Goal: Book appointment/travel/reservation

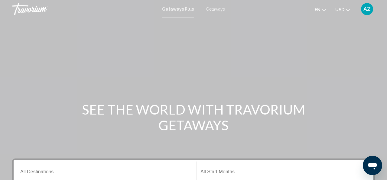
click at [214, 7] on span "Getaways" at bounding box center [215, 9] width 19 height 5
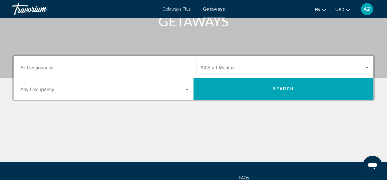
scroll to position [111, 0]
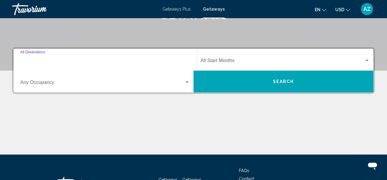
click at [50, 60] on input "Destination All Destinations" at bounding box center [105, 61] width 170 height 5
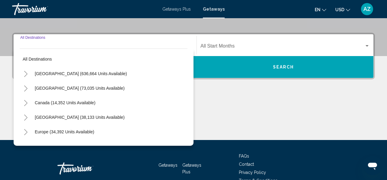
scroll to position [139, 0]
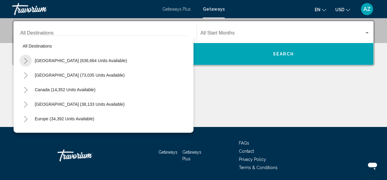
click at [26, 60] on icon "Toggle United States (636,664 units available)" at bounding box center [25, 61] width 3 height 6
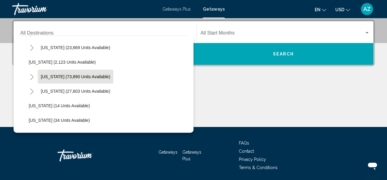
scroll to position [45, 0]
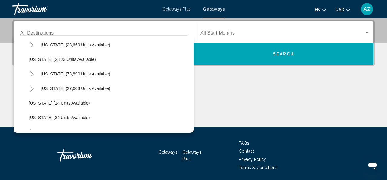
click at [33, 73] on icon "Toggle California (73,890 units available)" at bounding box center [32, 74] width 5 height 6
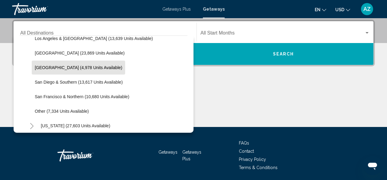
scroll to position [98, 0]
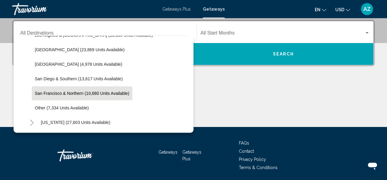
click at [56, 93] on span "San Francisco & Northern (10,680 units available)" at bounding box center [82, 93] width 95 height 5
type input "**********"
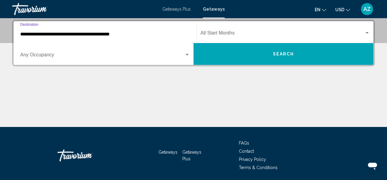
click at [223, 31] on div "Start Month All Start Months" at bounding box center [285, 32] width 169 height 19
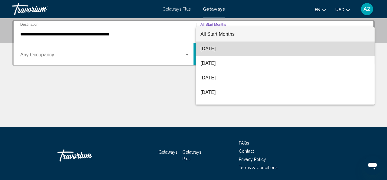
click at [217, 48] on span "[DATE]" at bounding box center [285, 48] width 169 height 15
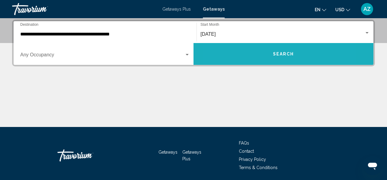
click at [250, 54] on button "Search" at bounding box center [284, 54] width 180 height 22
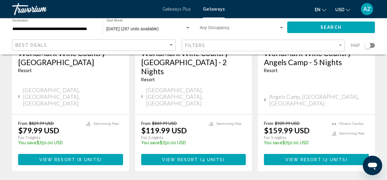
scroll to position [870, 0]
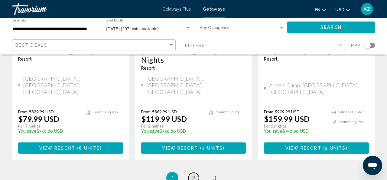
click at [194, 174] on span "2" at bounding box center [193, 177] width 3 height 7
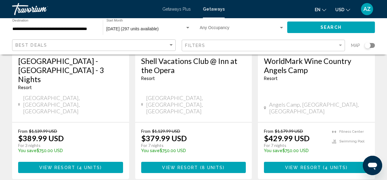
scroll to position [869, 0]
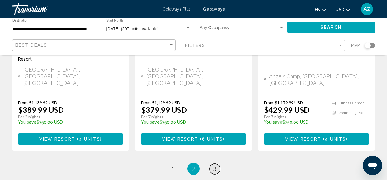
click at [214, 165] on span "3" at bounding box center [214, 168] width 3 height 7
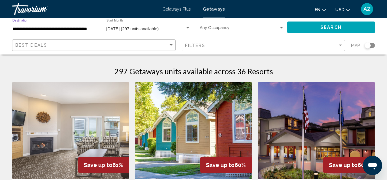
click at [85, 28] on input "**********" at bounding box center [54, 29] width 84 height 5
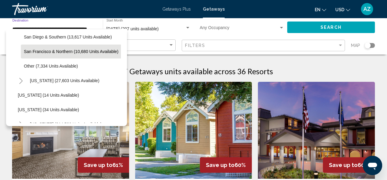
scroll to position [141, 3]
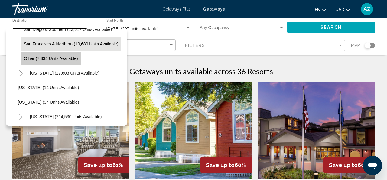
click at [56, 60] on span "Other (7,334 units available)" at bounding box center [51, 58] width 54 height 5
type input "**********"
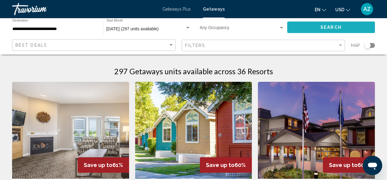
click at [301, 27] on button "Search" at bounding box center [331, 26] width 88 height 11
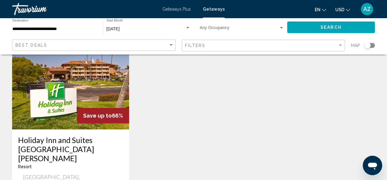
scroll to position [513, 0]
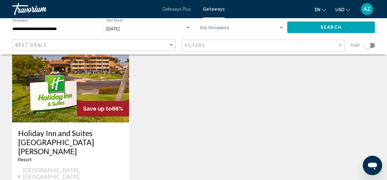
click at [40, 28] on input "**********" at bounding box center [54, 29] width 84 height 5
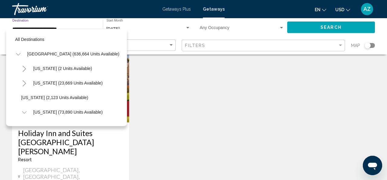
scroll to position [123, 0]
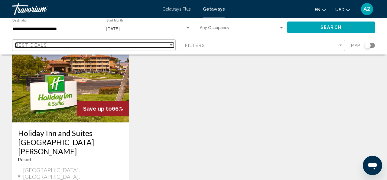
click at [171, 45] on div "Sort by" at bounding box center [171, 45] width 3 height 2
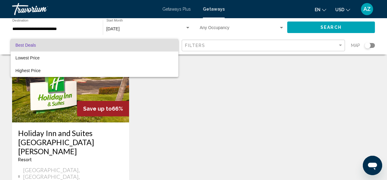
click at [171, 45] on span "Best Deals" at bounding box center [94, 45] width 158 height 13
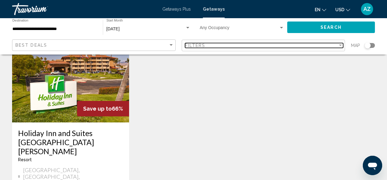
click at [340, 44] on div "Filter" at bounding box center [340, 45] width 3 height 2
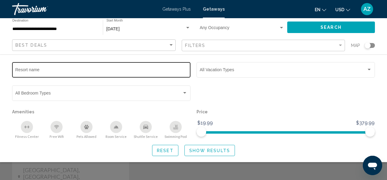
click at [85, 68] on div "Resort name" at bounding box center [101, 69] width 172 height 17
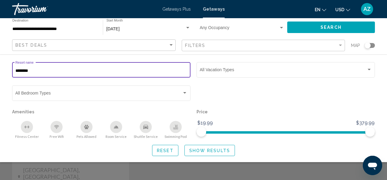
type input "********"
click at [208, 151] on span "Show Results" at bounding box center [209, 150] width 41 height 5
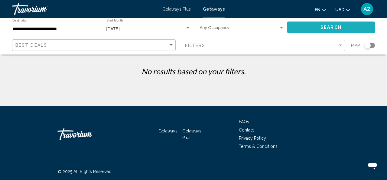
click at [317, 25] on button "Search" at bounding box center [331, 26] width 88 height 11
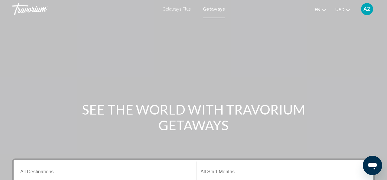
click at [172, 9] on span "Getaways Plus" at bounding box center [176, 9] width 28 height 5
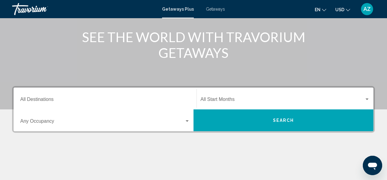
scroll to position [73, 0]
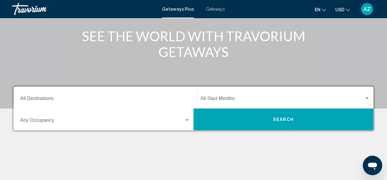
click at [84, 96] on div "Destination All Destinations" at bounding box center [105, 97] width 170 height 19
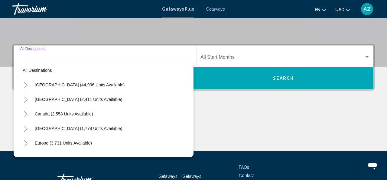
scroll to position [139, 0]
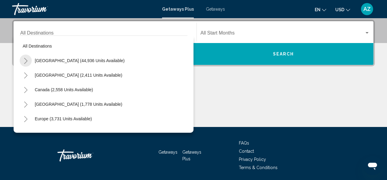
click at [26, 60] on icon "Toggle United States (44,936 units available)" at bounding box center [25, 61] width 3 height 6
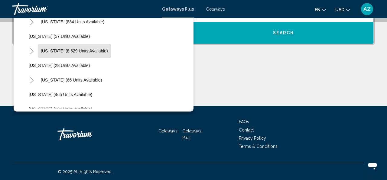
scroll to position [91, 0]
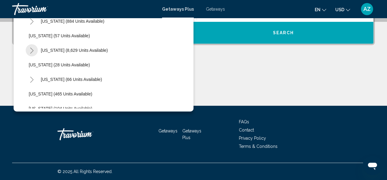
click at [32, 51] on icon "Toggle Florida (8,629 units available)" at bounding box center [32, 50] width 5 height 6
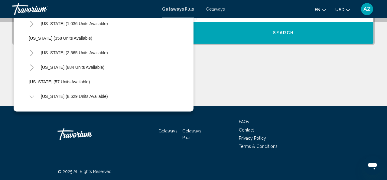
scroll to position [44, 0]
click at [31, 52] on icon "Toggle California (2,565 units available)" at bounding box center [32, 54] width 5 height 6
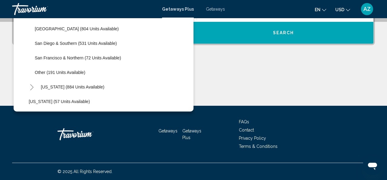
scroll to position [116, 0]
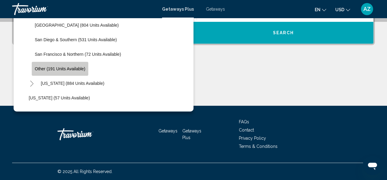
click at [60, 66] on span "Other (191 units available)" at bounding box center [60, 68] width 51 height 5
type input "**********"
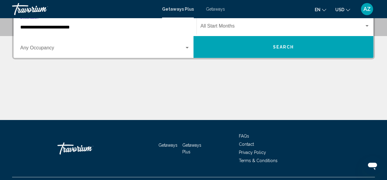
scroll to position [139, 0]
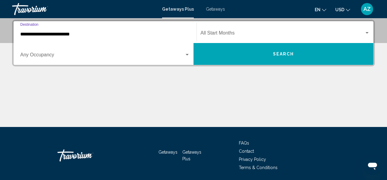
click at [229, 31] on span "Search widget" at bounding box center [283, 33] width 164 height 5
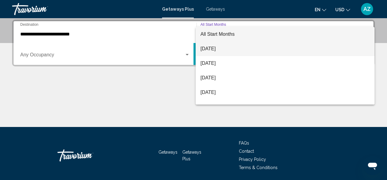
click at [216, 47] on span "[DATE]" at bounding box center [285, 48] width 169 height 15
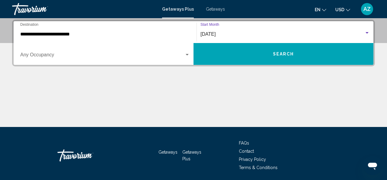
click at [223, 51] on button "Search" at bounding box center [284, 54] width 180 height 22
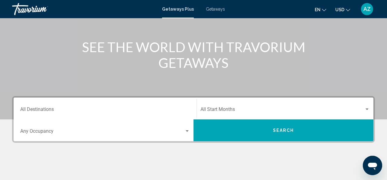
scroll to position [67, 0]
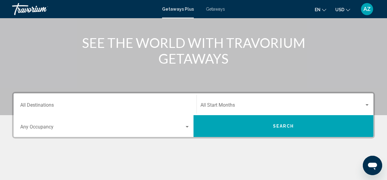
click at [188, 126] on div "Search widget" at bounding box center [187, 127] width 3 height 2
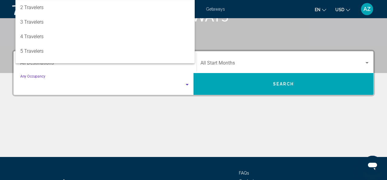
scroll to position [139, 0]
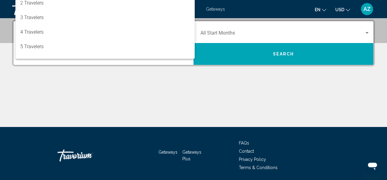
click at [150, 100] on div at bounding box center [193, 90] width 387 height 180
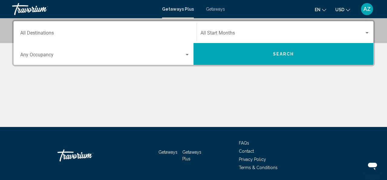
click at [49, 31] on div "Destination All Destinations" at bounding box center [105, 32] width 170 height 19
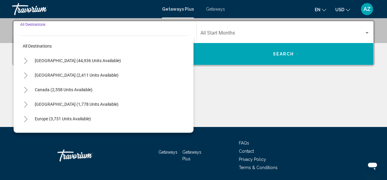
click at [25, 60] on icon "Toggle United States (44,936 units available)" at bounding box center [26, 61] width 5 height 6
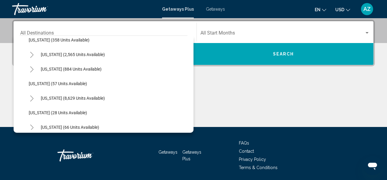
scroll to position [65, 0]
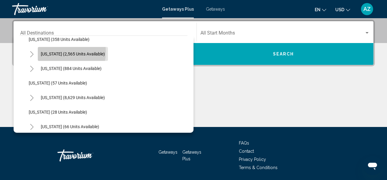
click at [52, 52] on span "[US_STATE] (2,565 units available)" at bounding box center [73, 53] width 64 height 5
type input "**********"
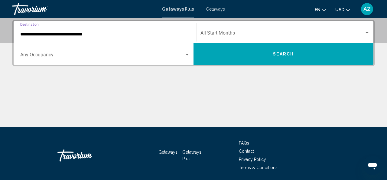
click at [227, 30] on div "Start Month All Start Months" at bounding box center [285, 32] width 169 height 19
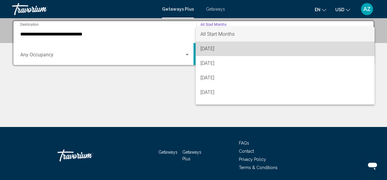
click at [220, 47] on span "[DATE]" at bounding box center [285, 48] width 169 height 15
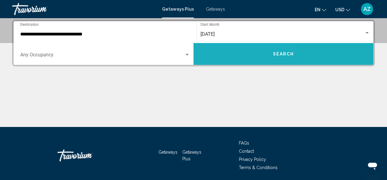
click at [222, 47] on button "Search" at bounding box center [284, 54] width 180 height 22
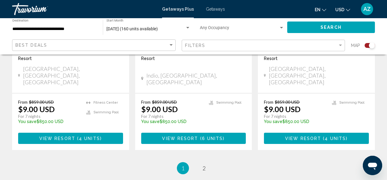
scroll to position [1039, 0]
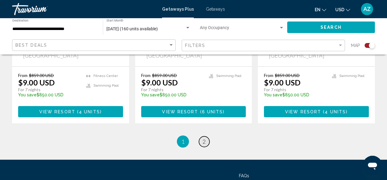
click at [205, 138] on span "2" at bounding box center [204, 141] width 3 height 7
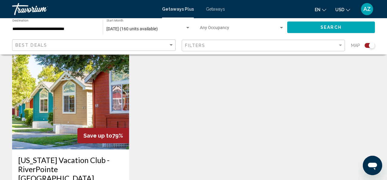
scroll to position [888, 0]
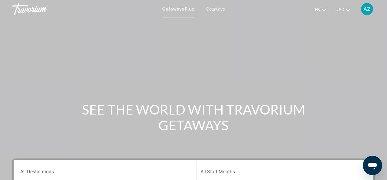
click at [214, 9] on span "Getaways" at bounding box center [215, 9] width 19 height 5
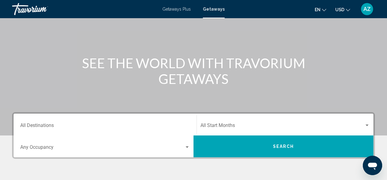
scroll to position [50, 0]
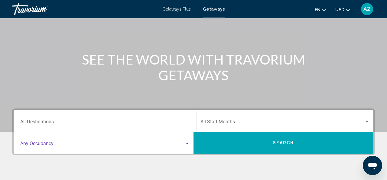
click at [52, 143] on span "Search widget" at bounding box center [102, 144] width 164 height 5
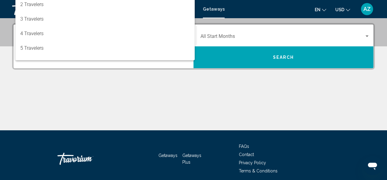
scroll to position [139, 0]
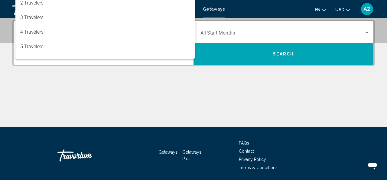
click at [48, 88] on div at bounding box center [193, 90] width 387 height 180
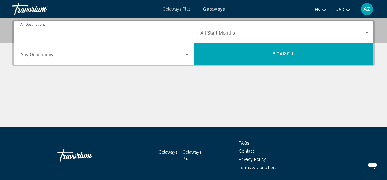
click at [36, 33] on input "Destination All Destinations" at bounding box center [105, 33] width 170 height 5
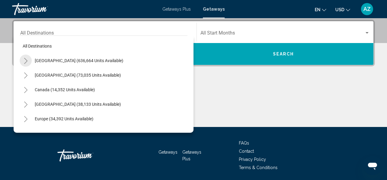
click at [26, 60] on icon "Toggle United States (636,664 units available)" at bounding box center [26, 61] width 5 height 6
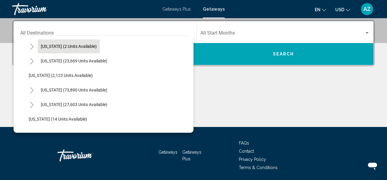
scroll to position [32, 0]
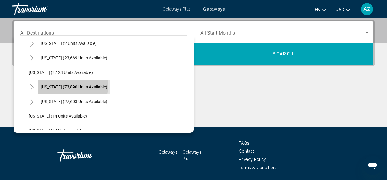
click at [48, 86] on span "[US_STATE] (73,890 units available)" at bounding box center [74, 86] width 67 height 5
type input "**********"
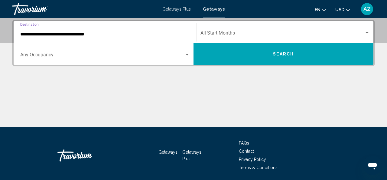
click at [231, 30] on div "Start Month All Start Months" at bounding box center [285, 32] width 169 height 19
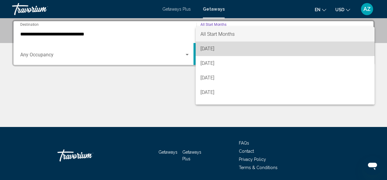
click at [223, 46] on span "[DATE]" at bounding box center [285, 48] width 169 height 15
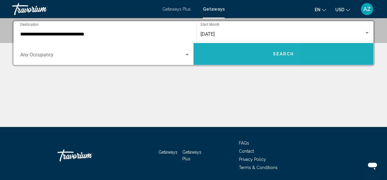
click at [223, 46] on button "Search" at bounding box center [284, 54] width 180 height 22
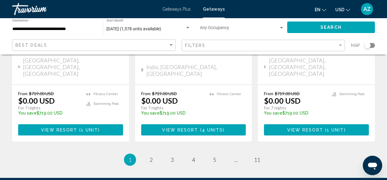
scroll to position [852, 0]
click at [151, 156] on span "2" at bounding box center [151, 159] width 3 height 7
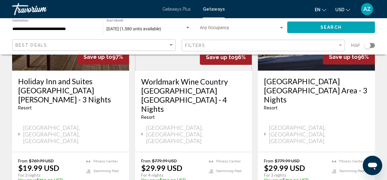
scroll to position [805, 0]
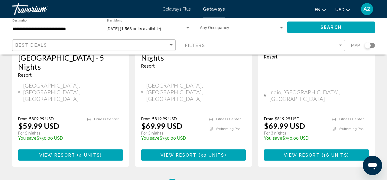
scroll to position [861, 0]
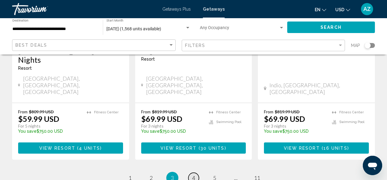
click at [191, 172] on link "page 4" at bounding box center [193, 177] width 11 height 11
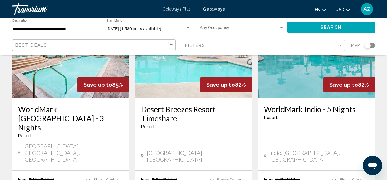
scroll to position [816, 0]
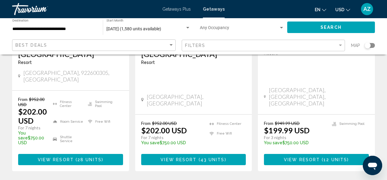
scroll to position [888, 0]
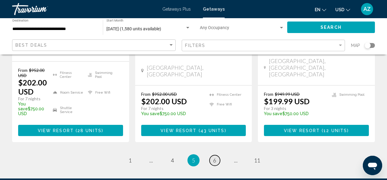
click at [212, 155] on link "page 6" at bounding box center [215, 160] width 11 height 11
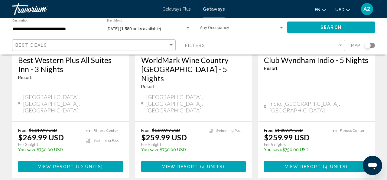
scroll to position [833, 0]
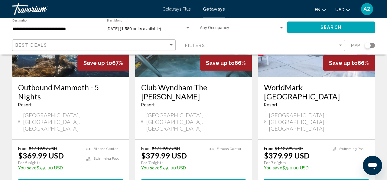
scroll to position [820, 0]
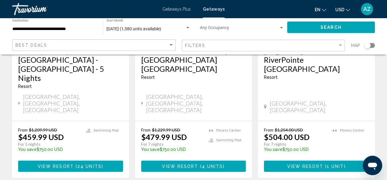
scroll to position [860, 0]
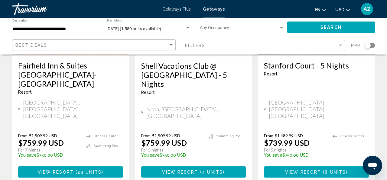
scroll to position [852, 0]
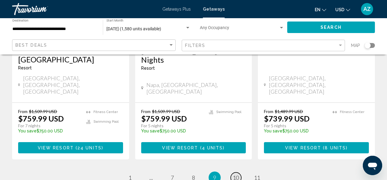
click at [237, 174] on span "10" at bounding box center [236, 177] width 6 height 7
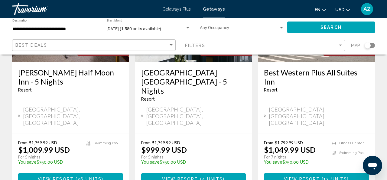
scroll to position [860, 0]
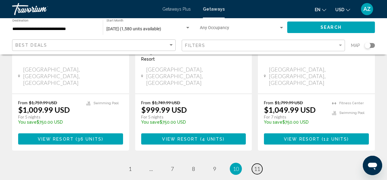
click at [258, 165] on span "11" at bounding box center [257, 168] width 6 height 7
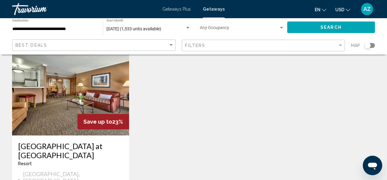
scroll to position [719, 0]
